Goal: Find specific page/section: Find specific page/section

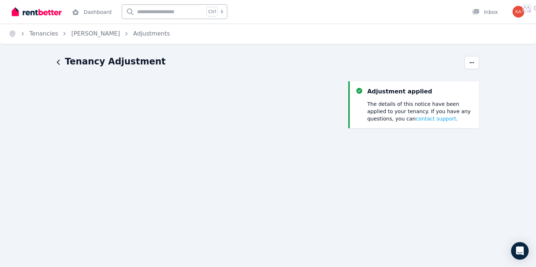
scroll to position [37, 0]
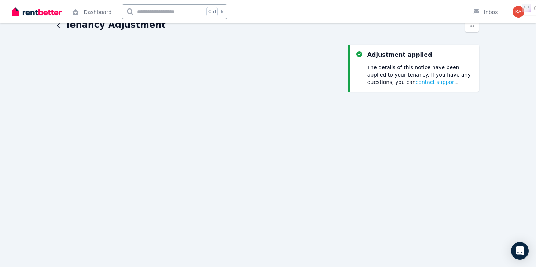
click at [529, 118] on div "Tenancy Adjustment Adjustment applied The details of this notice have been appl…" at bounding box center [268, 249] width 536 height 461
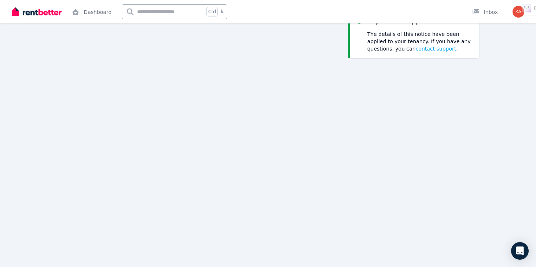
scroll to position [0, 0]
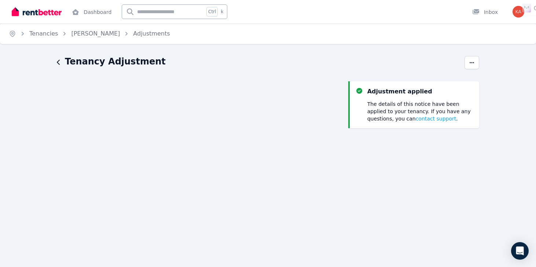
click at [59, 64] on icon "button" at bounding box center [59, 62] width 4 height 6
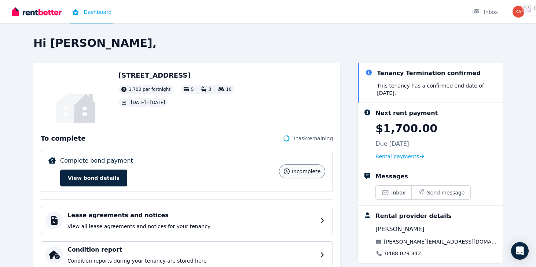
click at [94, 10] on link "Dashboard" at bounding box center [91, 11] width 43 height 23
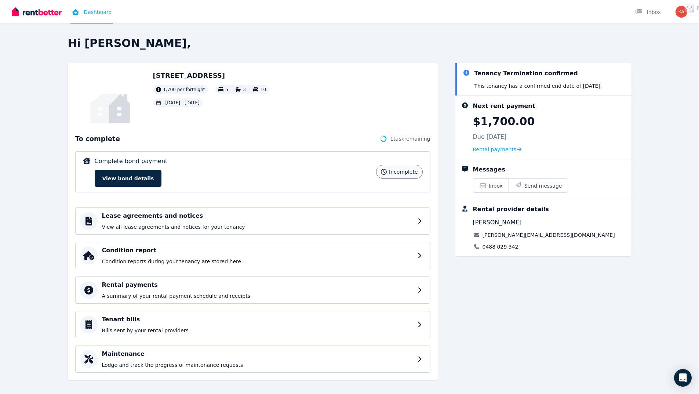
click at [42, 10] on img at bounding box center [37, 11] width 50 height 11
